Goal: Task Accomplishment & Management: Manage account settings

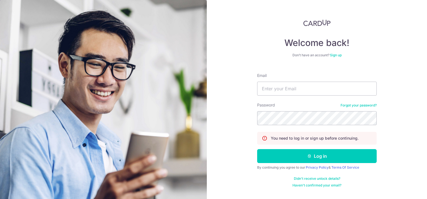
click at [296, 86] on input "Email" at bounding box center [317, 88] width 120 height 14
click at [274, 90] on input "Email" at bounding box center [317, 88] width 120 height 14
type input "[PERSON_NAME][EMAIL_ADDRESS][DOMAIN_NAME]"
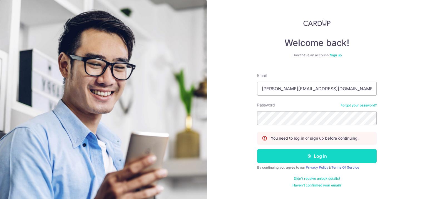
click at [292, 160] on button "Log in" at bounding box center [317, 156] width 120 height 14
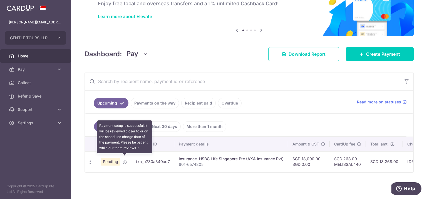
click at [124, 160] on icon at bounding box center [125, 162] width 4 height 4
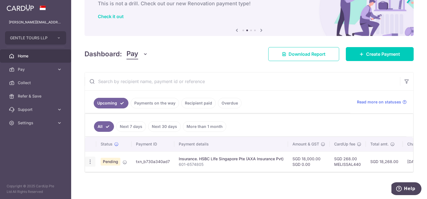
click at [91, 159] on icon "button" at bounding box center [90, 162] width 6 height 6
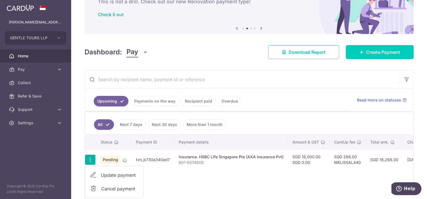
click at [108, 172] on span "Update payment" at bounding box center [120, 174] width 38 height 7
radio input "true"
type input "18,000.00"
type input "0.00"
type input "[DATE]"
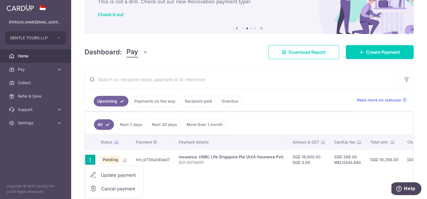
type input "601-6574805"
type input "[PERSON_NAME] Oi [PERSON_NAME]"
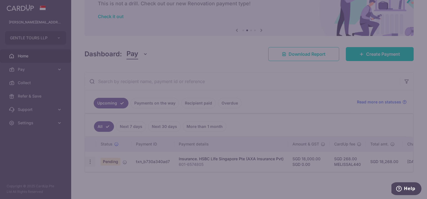
type input "MELISSAL440"
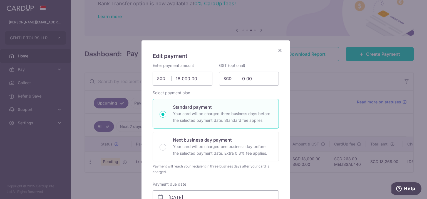
click at [278, 50] on icon "Close" at bounding box center [280, 50] width 7 height 7
